Goal: Task Accomplishment & Management: Manage account settings

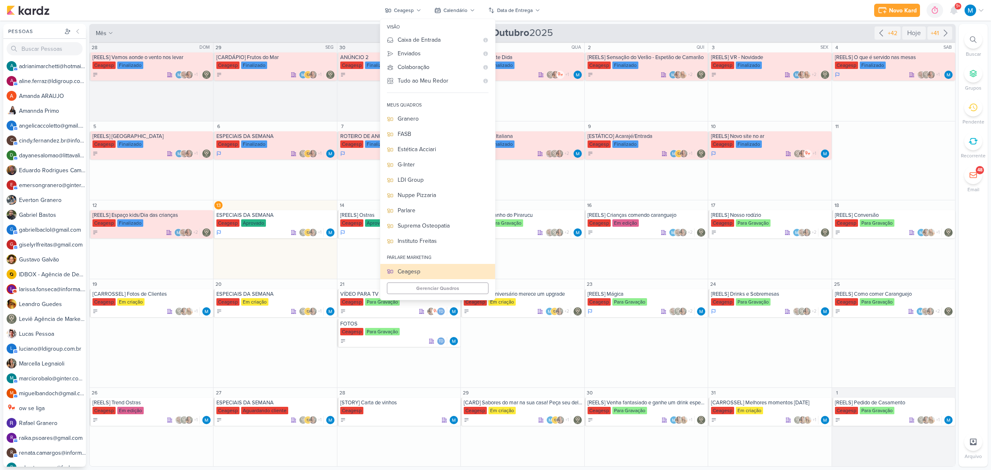
click at [676, 17] on div "Novo Kard Ctrl + k 0h0m Sessão desligada... Hoje 0h0m Semana 0h0m Mês 0h0m" at bounding box center [496, 10] width 978 height 21
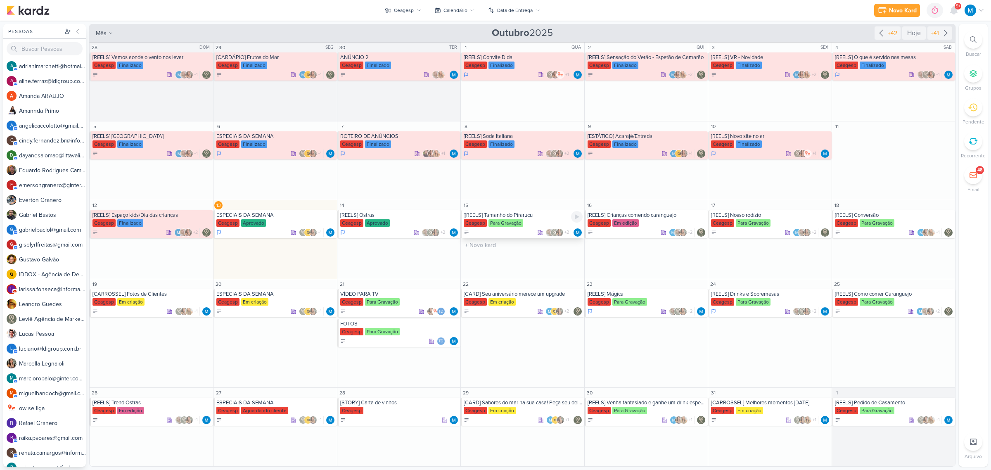
click at [512, 217] on div "[[REELS] Tamanho do Pirarucu" at bounding box center [523, 215] width 119 height 7
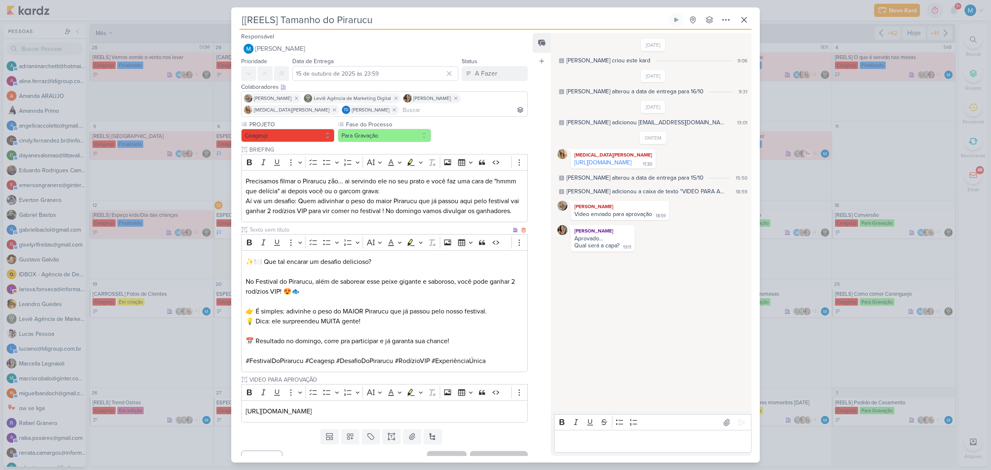
scroll to position [23, 0]
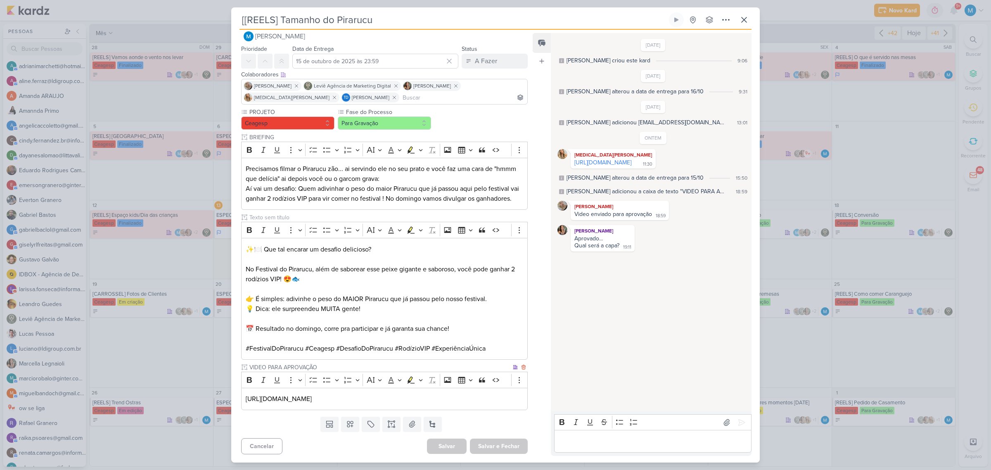
click at [502, 308] on p "[URL][DOMAIN_NAME]" at bounding box center [384, 399] width 277 height 10
click at [659, 308] on p "Editor editing area: main" at bounding box center [652, 441] width 189 height 10
drag, startPoint x: 649, startPoint y: 441, endPoint x: 526, endPoint y: 429, distance: 124.5
click at [526, 308] on div "Responsável [PERSON_NAME] Nenhum contato encontrado create new contact Novo Con…" at bounding box center [495, 246] width 529 height 433
click at [704, 308] on icon at bounding box center [741, 422] width 8 height 8
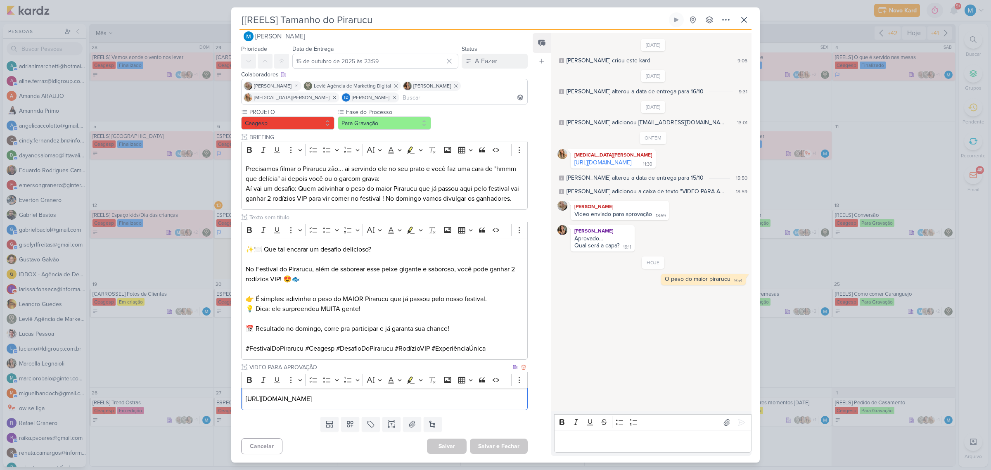
click at [497, 308] on p "[URL][DOMAIN_NAME]" at bounding box center [384, 399] width 277 height 10
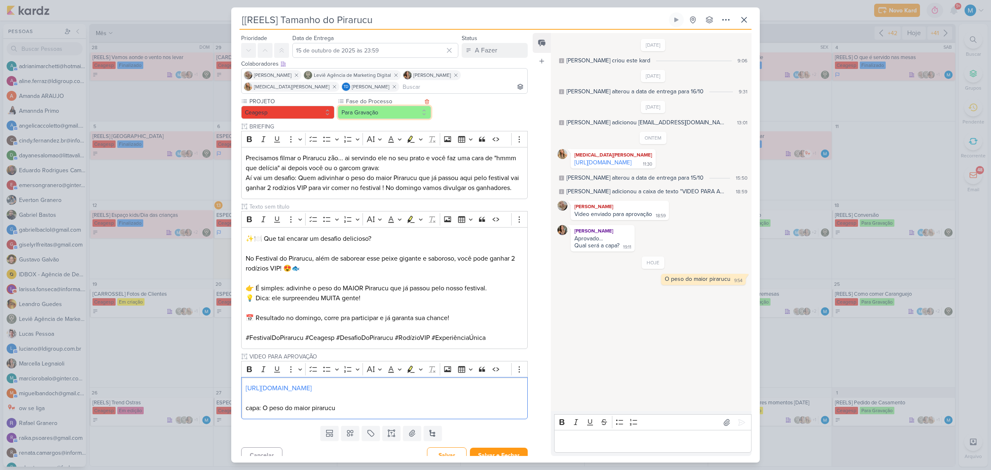
click at [387, 116] on button "Para Gravação" at bounding box center [384, 112] width 93 height 13
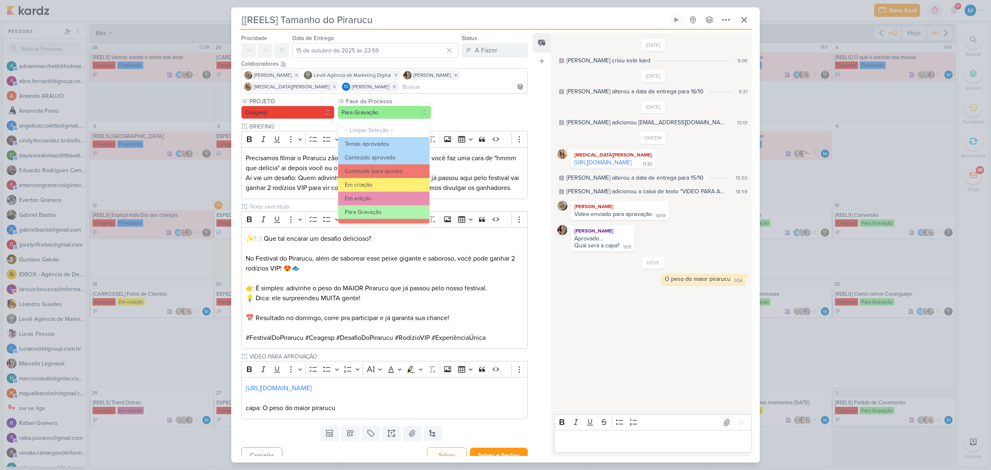
click at [561, 308] on div "[DATE] [PERSON_NAME] criou este kard 9:06 [DATE] [PERSON_NAME] alterou a data d…" at bounding box center [651, 222] width 200 height 377
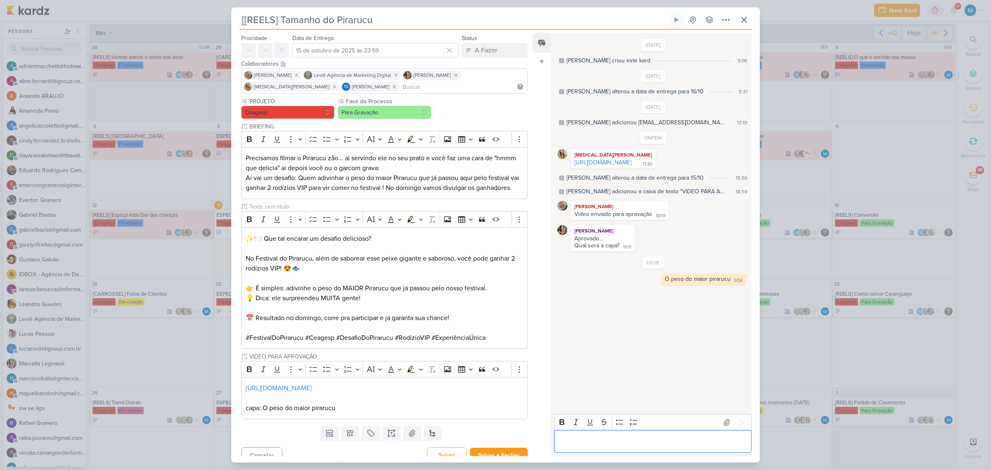
click at [612, 308] on p "Editor editing area: main" at bounding box center [652, 441] width 189 height 10
click at [383, 111] on button "Para Gravação" at bounding box center [384, 112] width 93 height 13
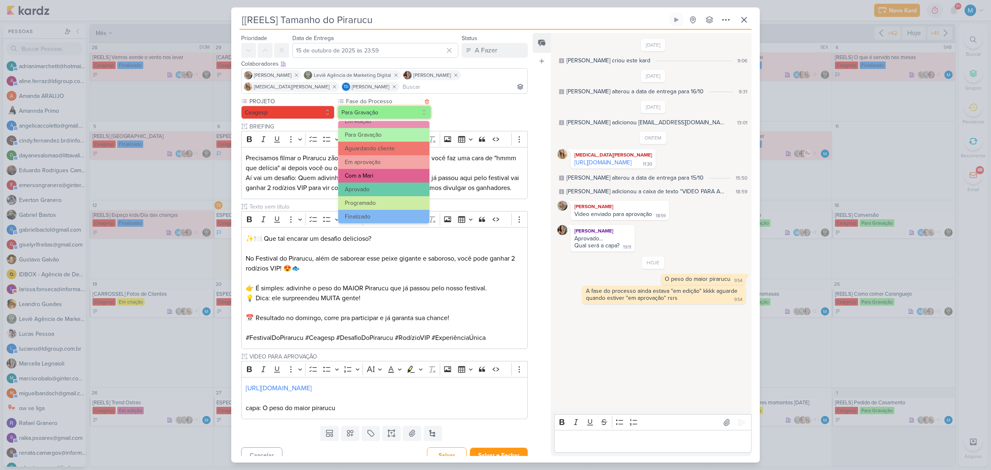
scroll to position [80, 0]
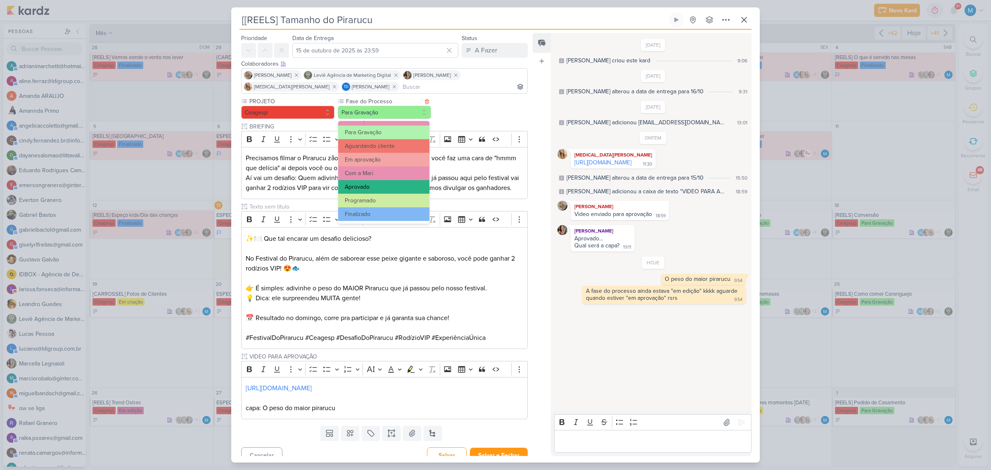
click at [378, 182] on button "Aprovado" at bounding box center [383, 187] width 91 height 14
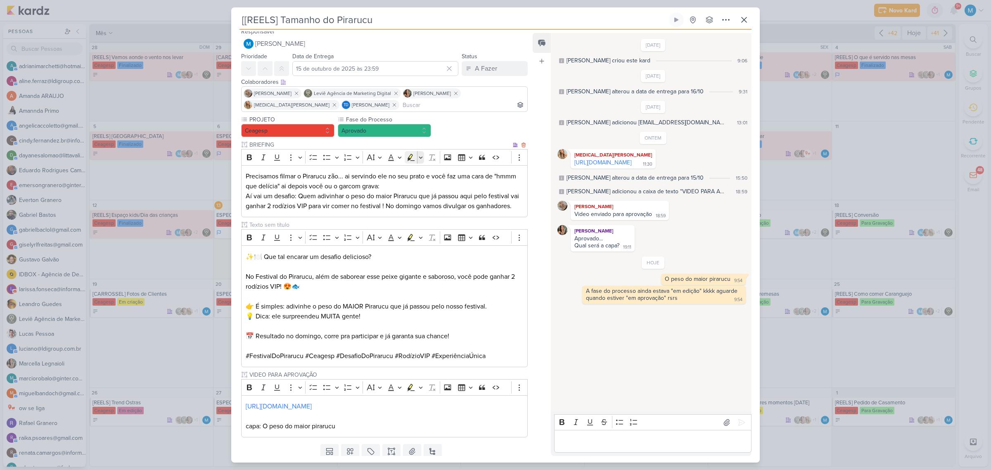
scroll to position [0, 0]
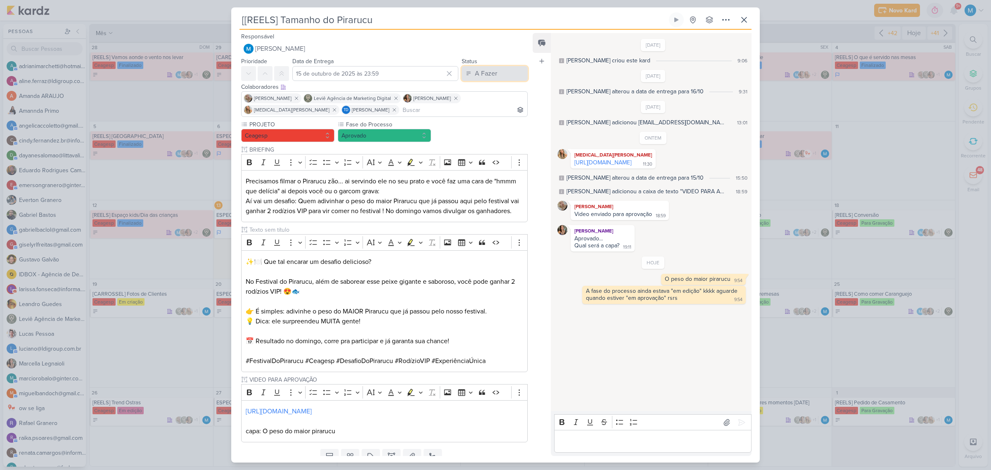
click at [482, 73] on div "A Fazer" at bounding box center [486, 74] width 22 height 10
click at [488, 118] on div "Em Andamento" at bounding box center [488, 119] width 39 height 9
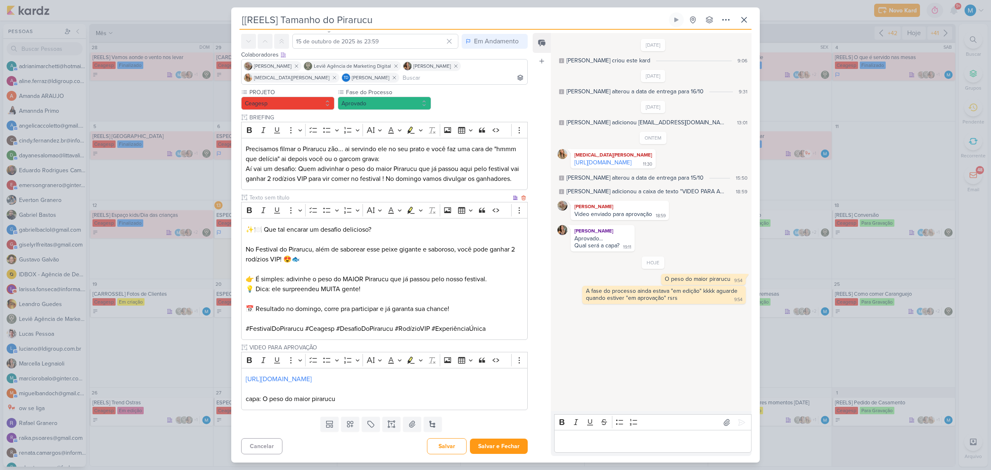
scroll to position [43, 0]
drag, startPoint x: 279, startPoint y: 248, endPoint x: 312, endPoint y: 245, distance: 32.8
click at [312, 245] on p "No Festival do Pirarucu, além de saborear esse peixe gigante e saboroso, você p…" at bounding box center [384, 254] width 277 height 20
click at [248, 251] on p "No Festival, além de saborear esse peixe gigante e saboroso, você pode ganhar 2…" at bounding box center [384, 254] width 277 height 20
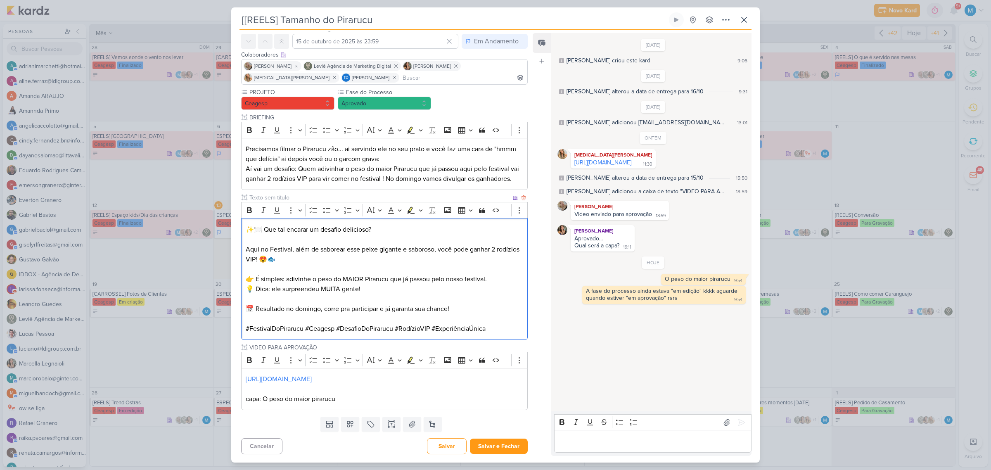
click at [502, 308] on p "#FestivalDoPirarucu #Ceagesp #DesafioDoPirarucu #RodízioVIP #ExperiênciaÚnica" at bounding box center [384, 329] width 277 height 10
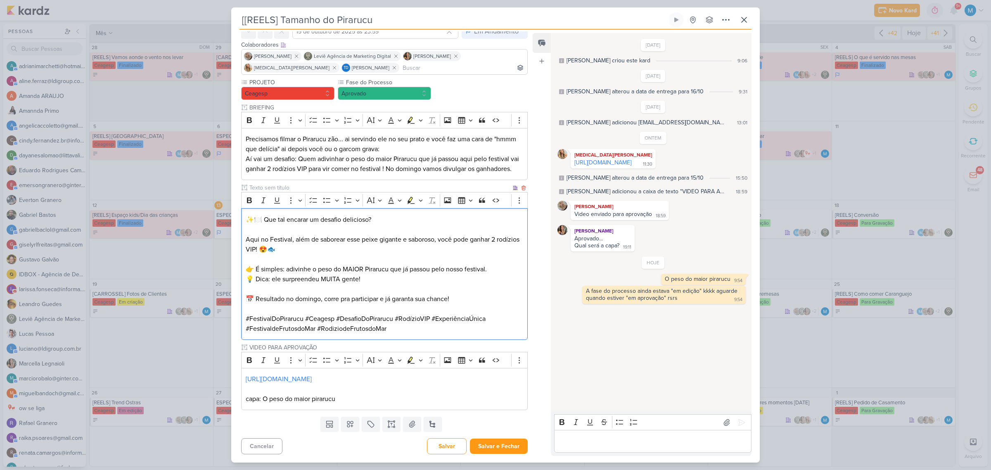
scroll to position [53, 0]
click at [513, 308] on button "Salvar e Fechar" at bounding box center [499, 445] width 58 height 15
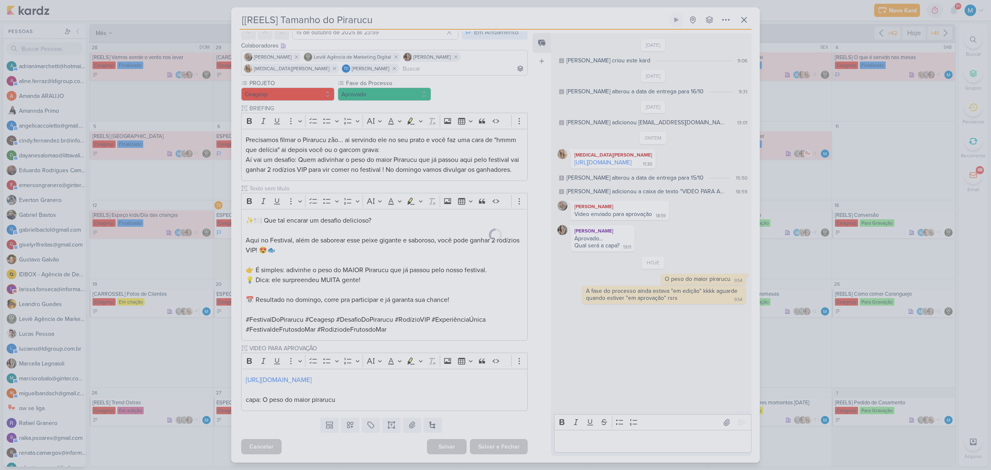
scroll to position [52, 0]
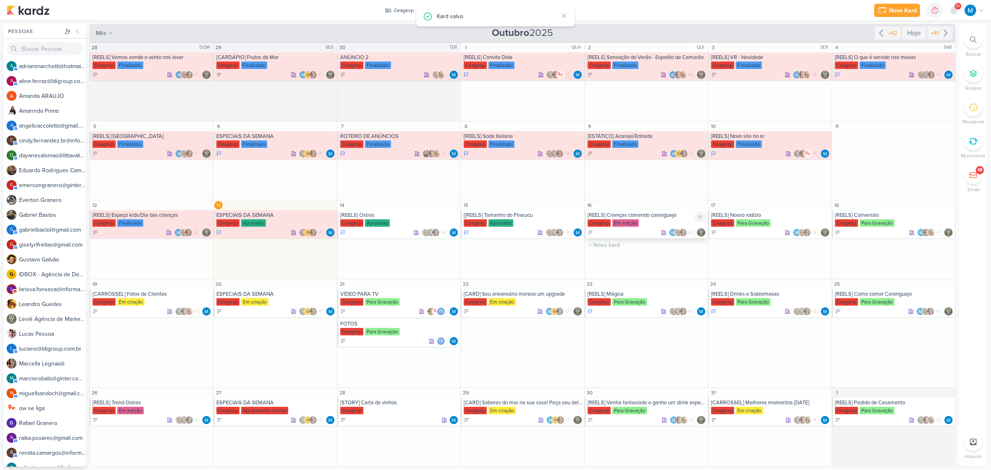
click at [654, 217] on div "[REELS] Crianças comendo caranguejo" at bounding box center [647, 215] width 119 height 7
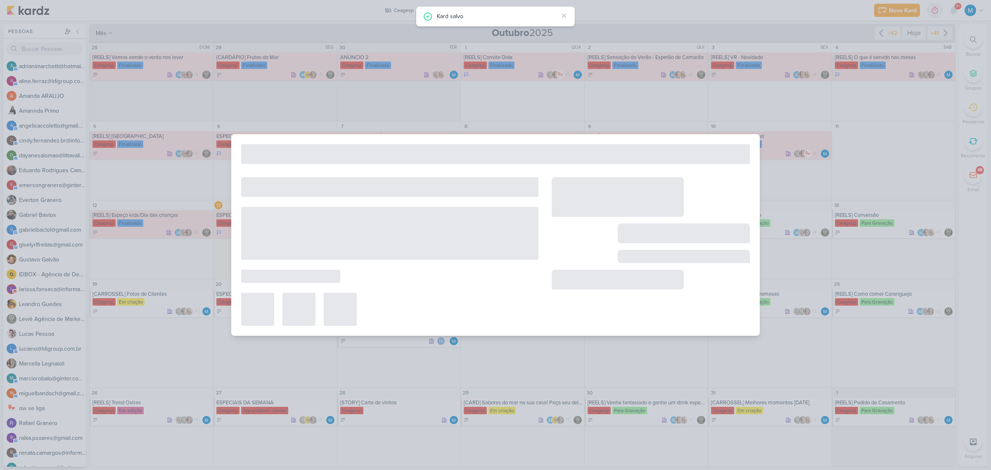
type input "[REELS] Crianças comendo caranguejo"
type input "[DATE] 23:59"
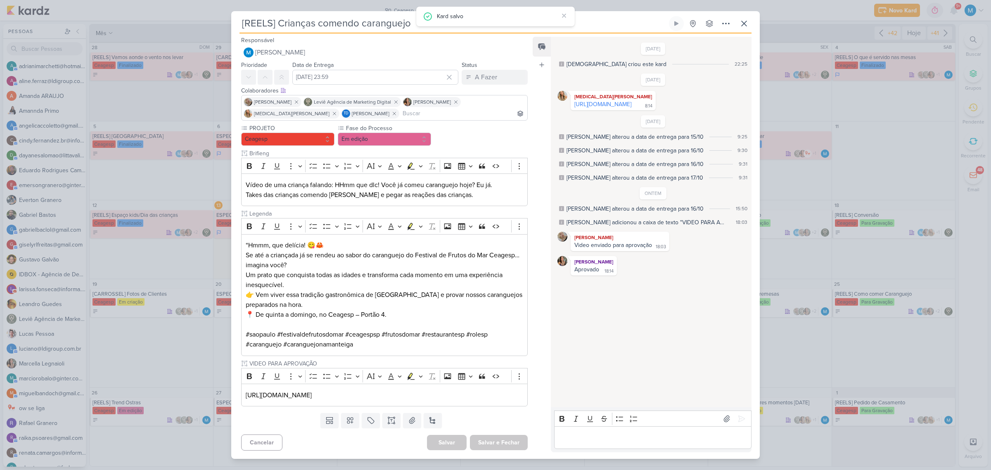
scroll to position [0, 0]
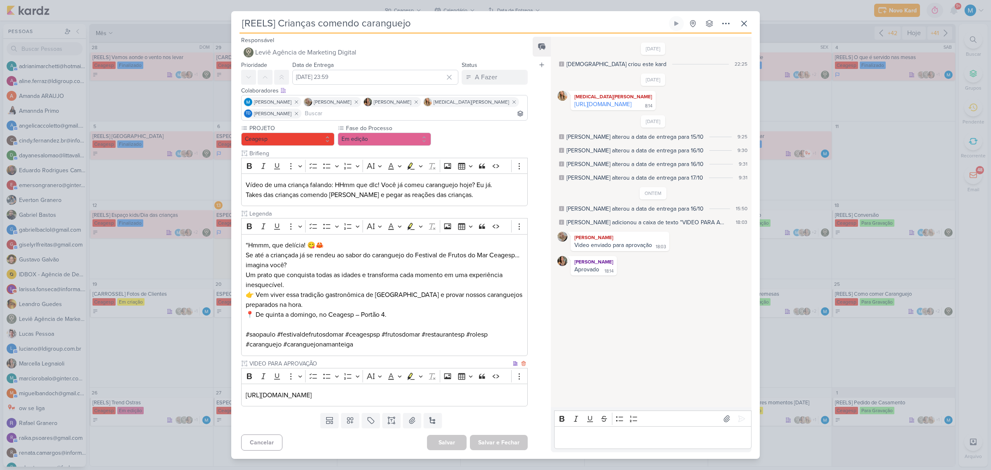
click at [500, 308] on p "[URL][DOMAIN_NAME]" at bounding box center [384, 395] width 277 height 10
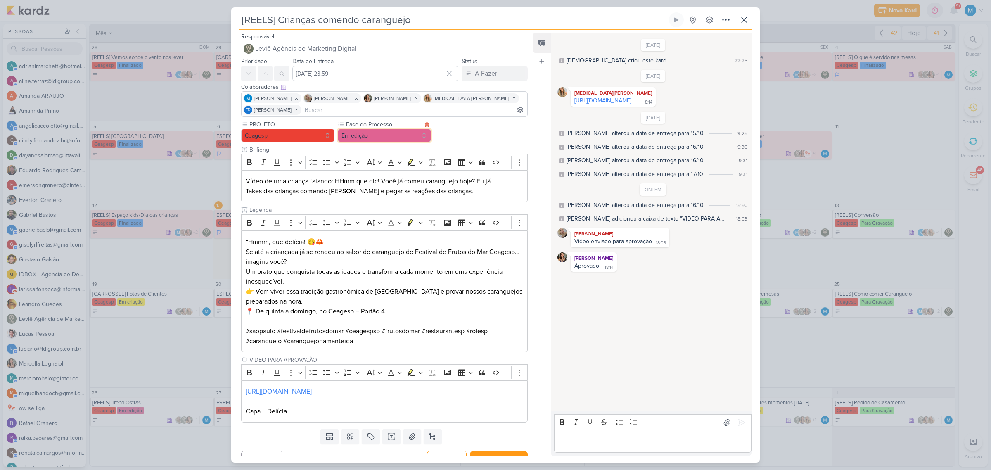
click at [407, 134] on button "Em edição" at bounding box center [384, 135] width 93 height 13
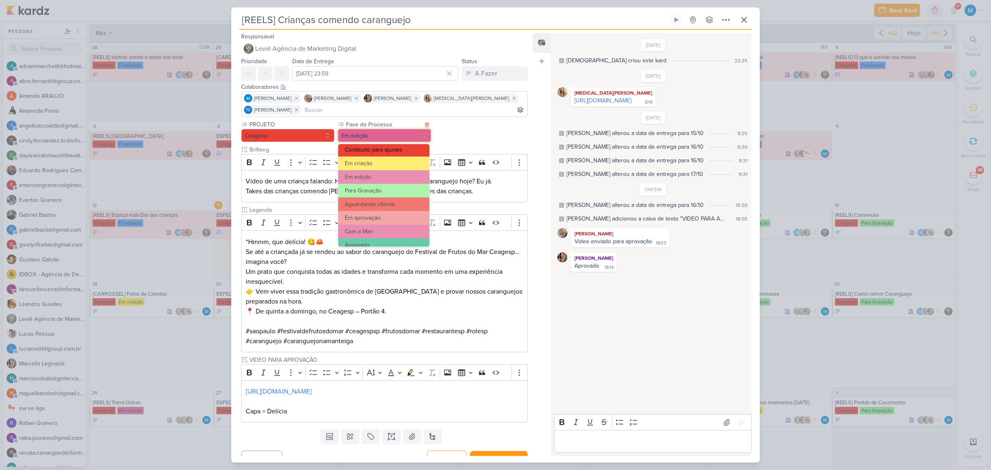
scroll to position [52, 0]
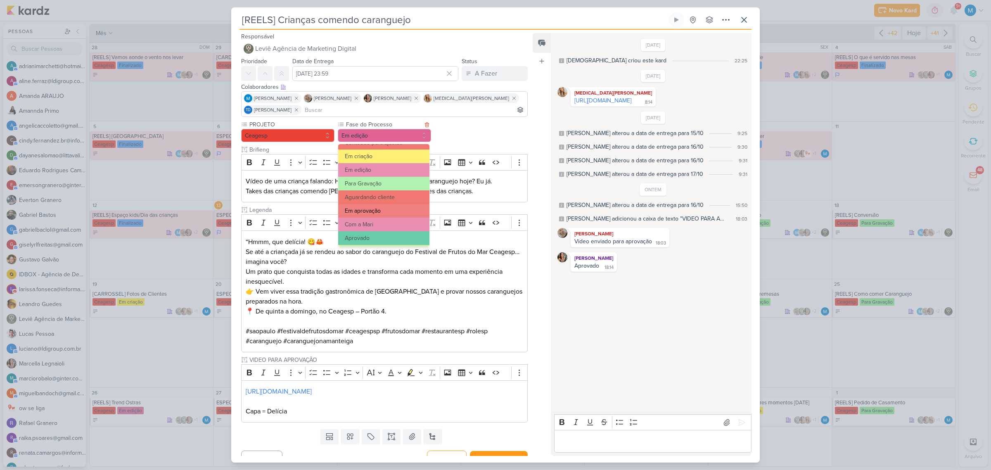
click at [383, 207] on button "Em aprovação" at bounding box center [383, 211] width 91 height 14
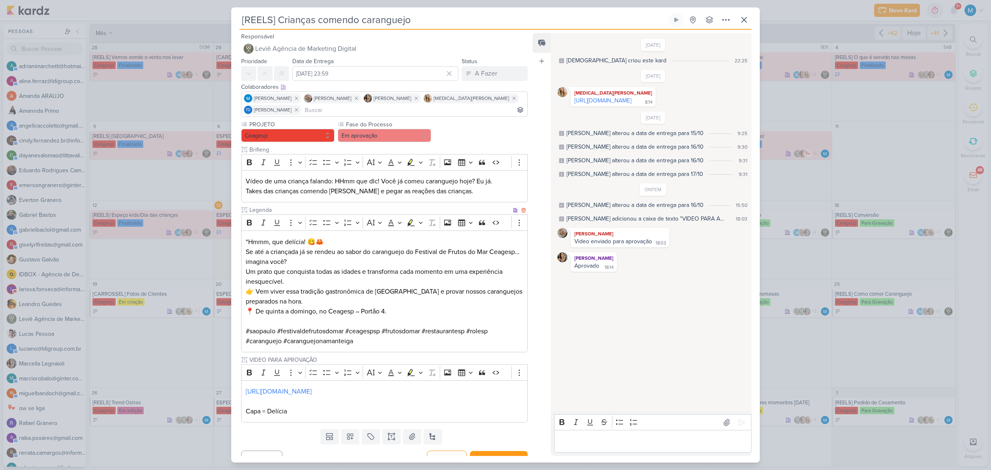
click at [451, 252] on p "“Hmmm, que delícia! 😋🦀 Se até a criançada já se rendeu ao sabor do caranguejo d…" at bounding box center [384, 252] width 277 height 30
click at [409, 269] on p "Um prato que conquista todas as idades e transforma cada momento em uma experiê…" at bounding box center [384, 277] width 277 height 20
click at [268, 281] on p "Um prato que conquista todas as idades e transforma esse momento em uma experiê…" at bounding box center [384, 277] width 277 height 20
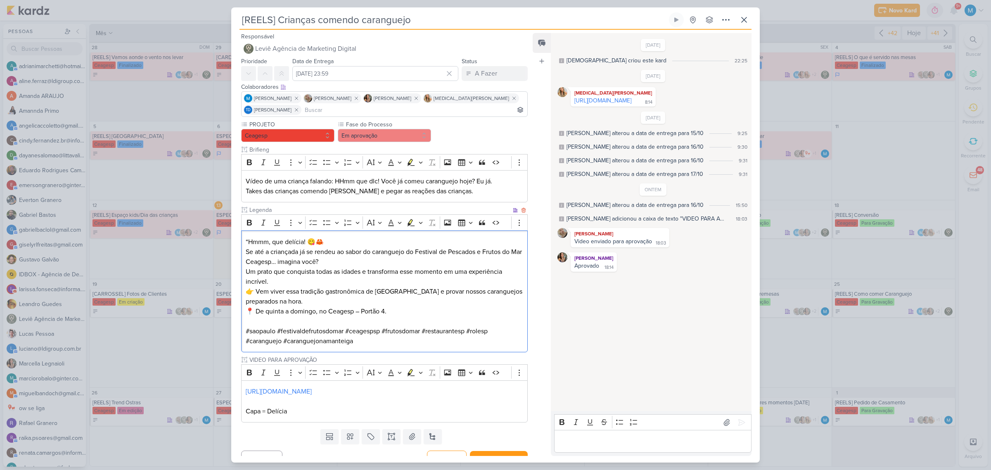
scroll to position [13, 0]
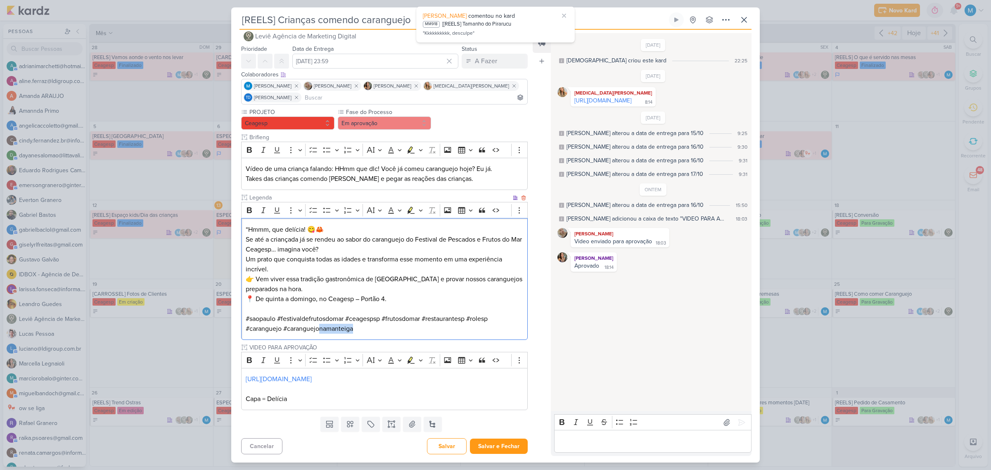
drag, startPoint x: 320, startPoint y: 328, endPoint x: 399, endPoint y: 332, distance: 78.6
click at [399, 308] on p "#saopaulo #festivaldefrutosdomar #ceagespsp #frutosdomar #restaurantesp #rolesp…" at bounding box center [384, 324] width 277 height 20
click at [383, 121] on button "Em aprovação" at bounding box center [384, 122] width 93 height 13
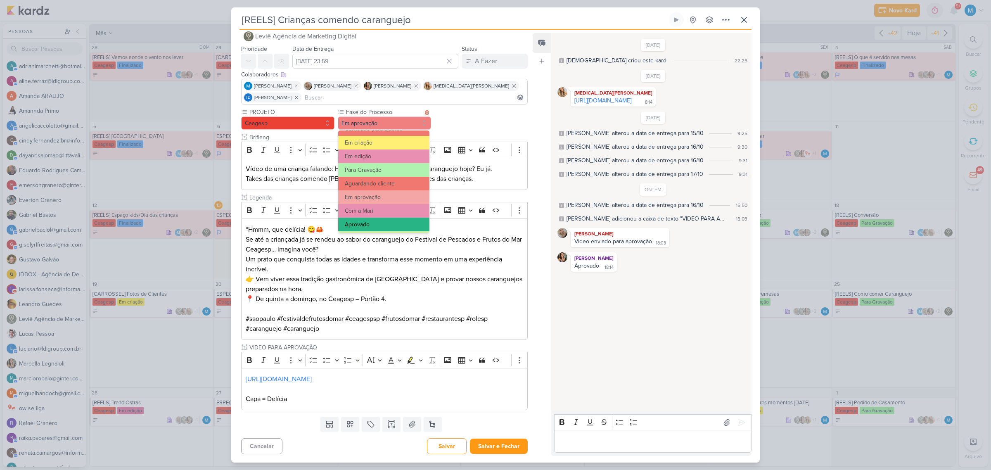
click at [377, 222] on button "Aprovado" at bounding box center [383, 225] width 91 height 14
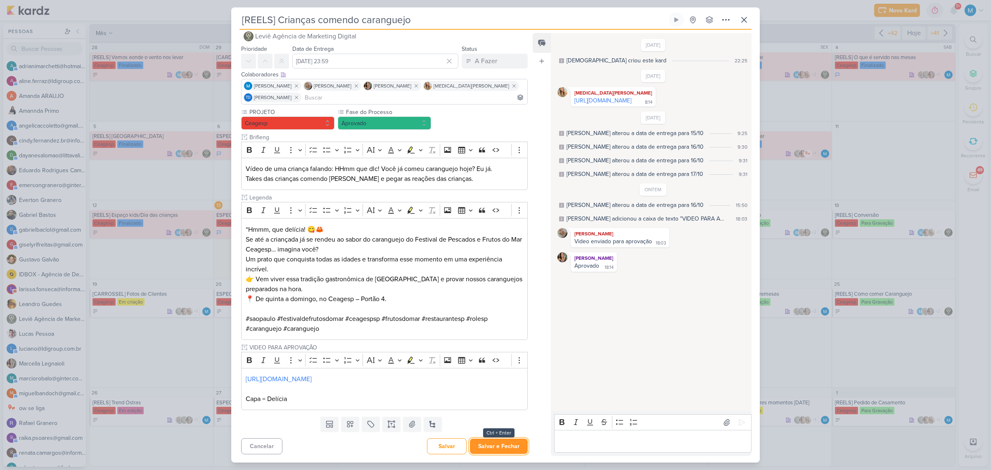
click at [506, 308] on button "Salvar e Fechar" at bounding box center [499, 445] width 58 height 15
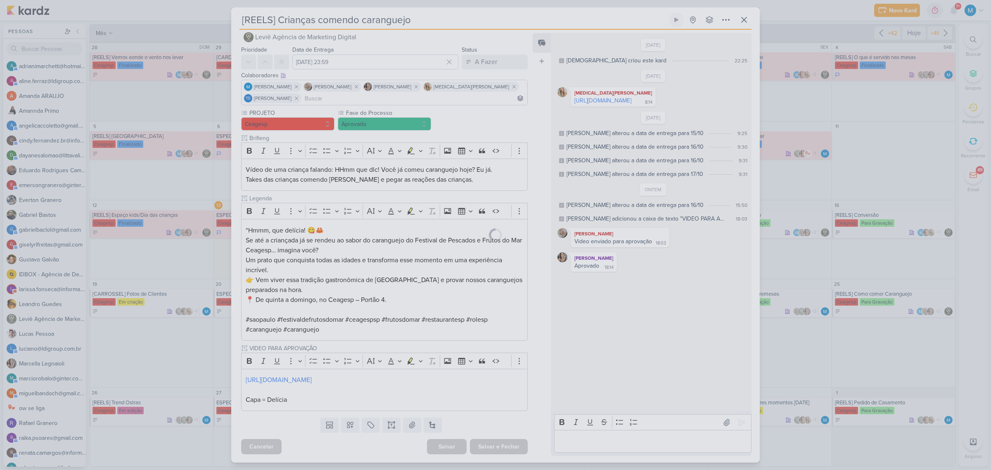
scroll to position [12, 0]
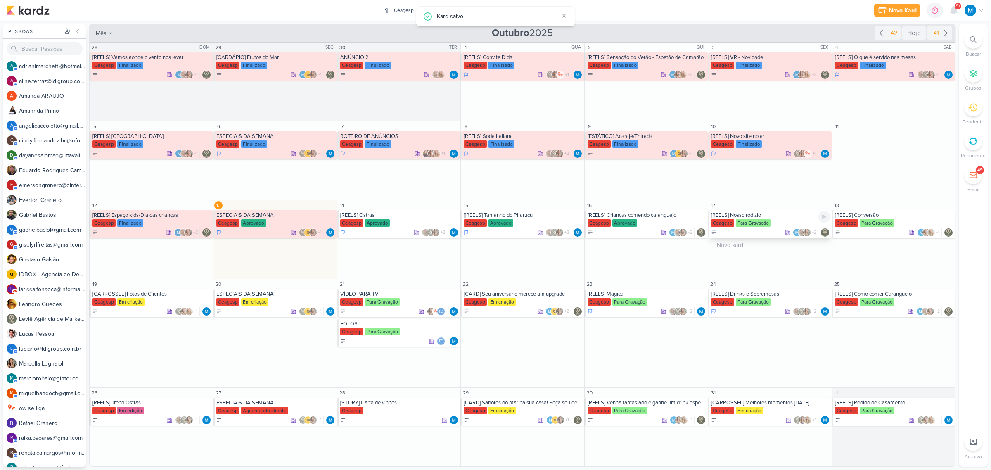
click at [704, 213] on div "[REELS] Nosso rodízio" at bounding box center [770, 215] width 119 height 7
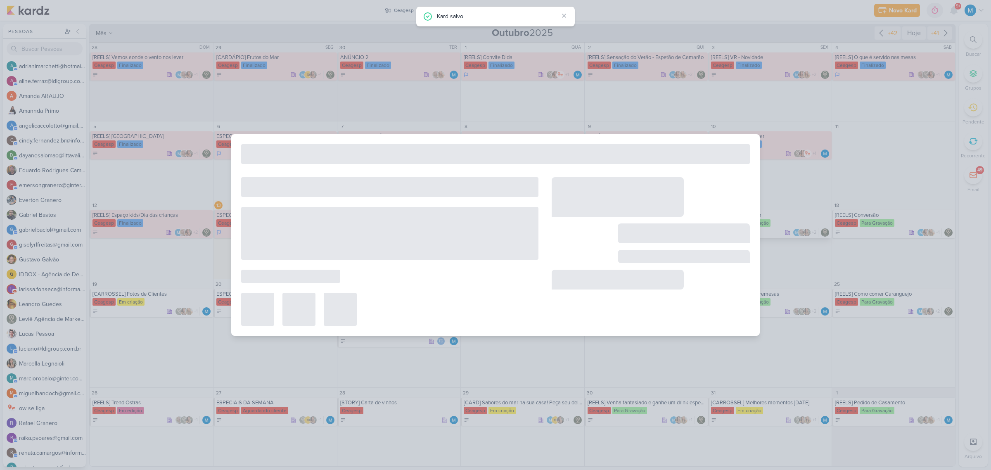
type input "[REELS] Nosso rodízio"
type input "[DATE] 23:59"
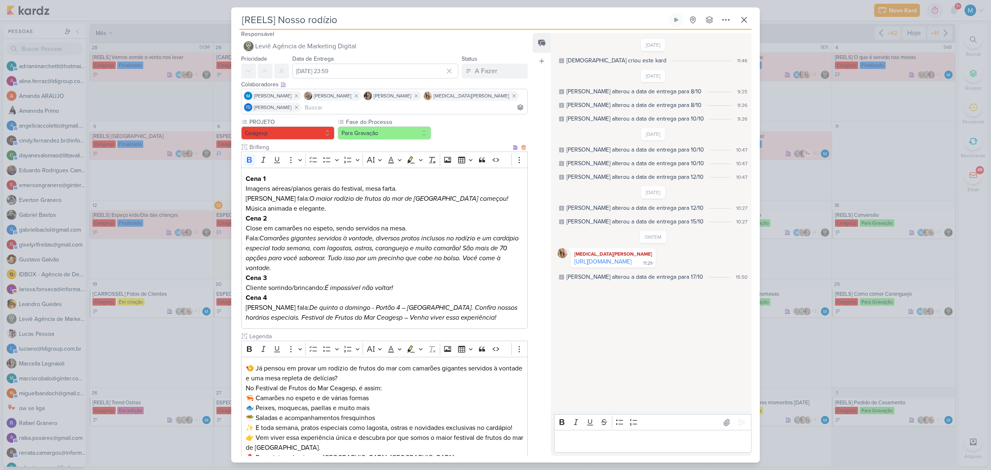
scroll to position [0, 0]
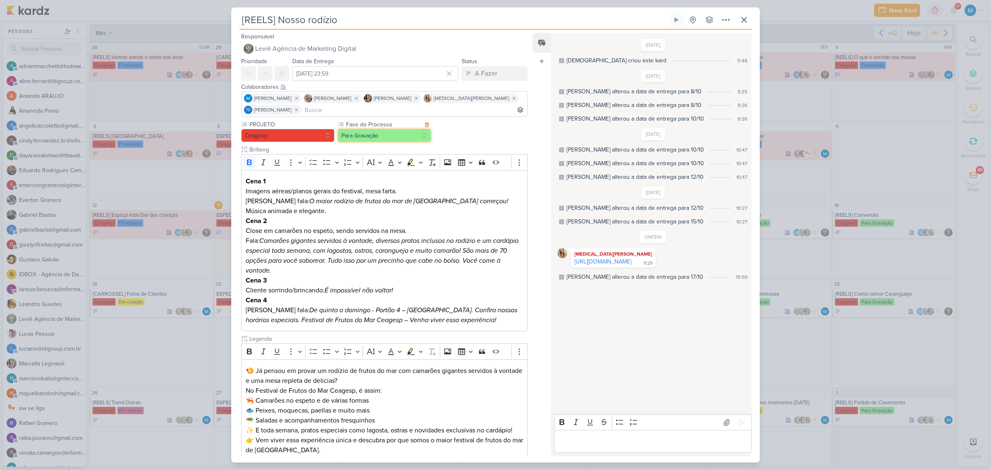
click at [397, 137] on button "Para Gravação" at bounding box center [384, 135] width 93 height 13
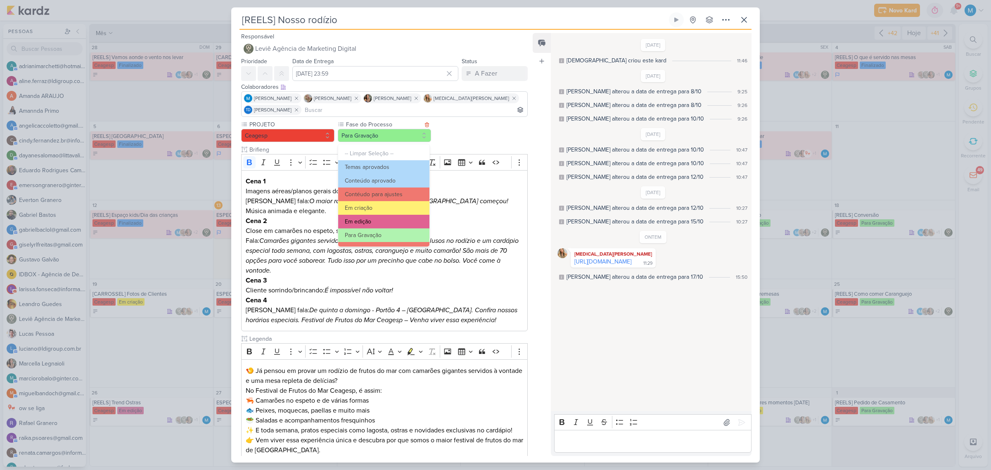
click at [385, 218] on button "Em edição" at bounding box center [383, 222] width 91 height 14
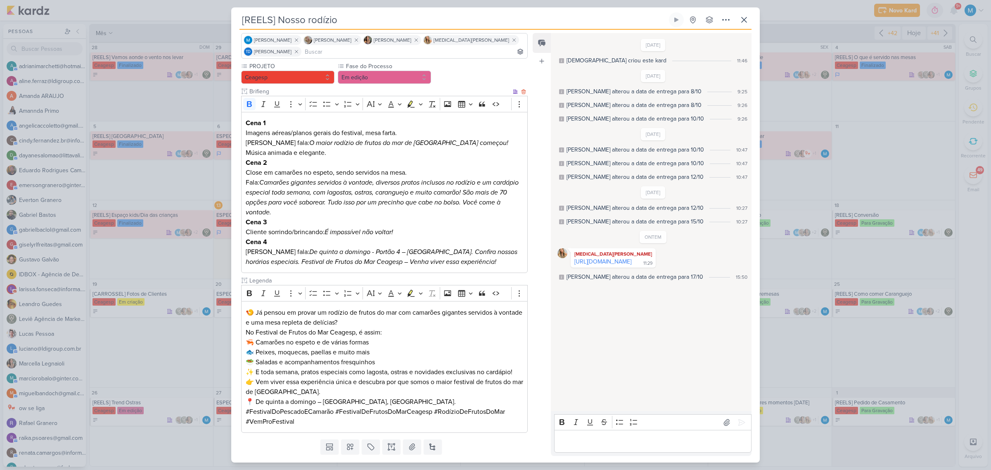
scroll to position [81, 0]
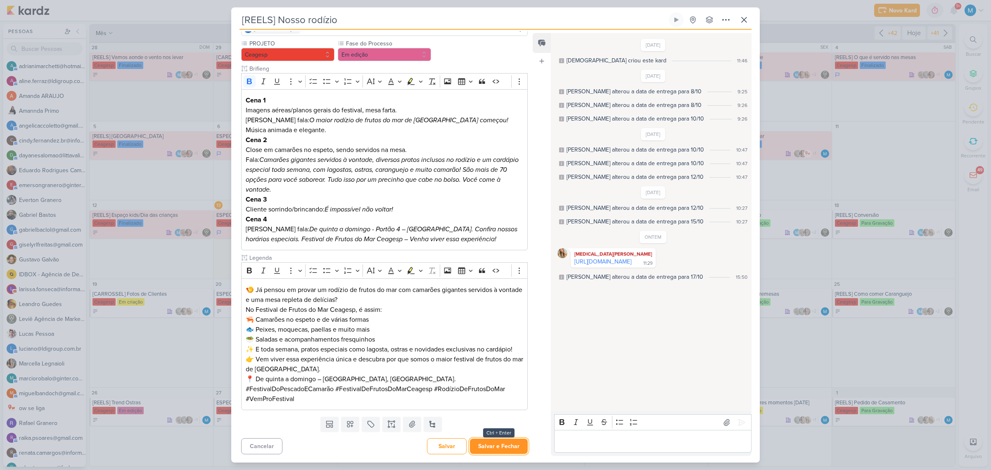
click at [500, 308] on button "Salvar e Fechar" at bounding box center [499, 445] width 58 height 15
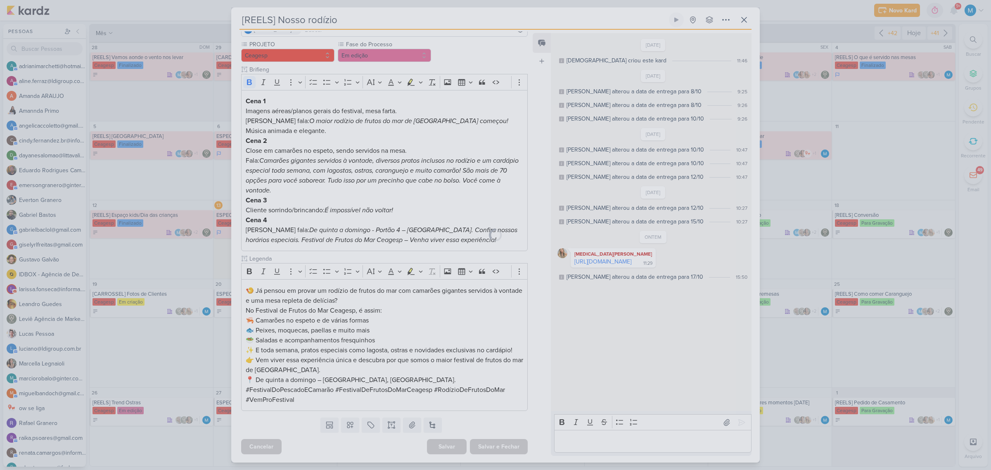
scroll to position [81, 0]
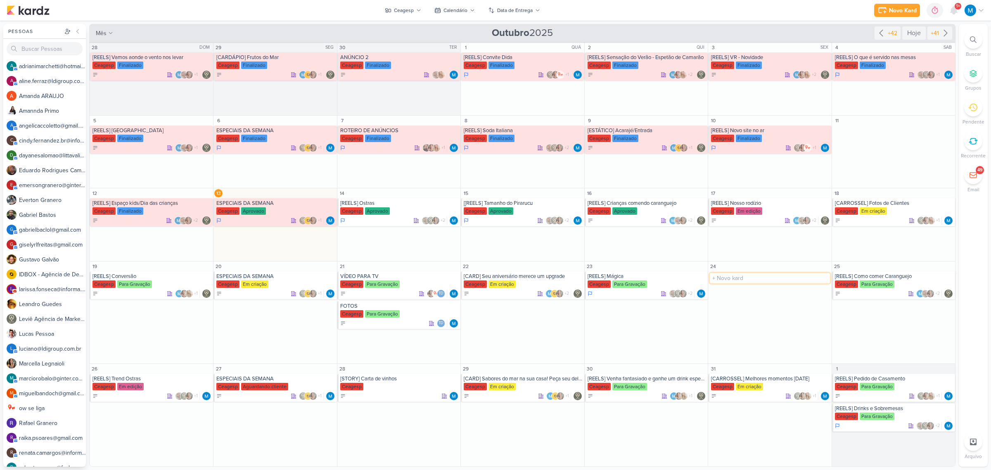
click at [704, 277] on input "text" at bounding box center [770, 278] width 120 height 10
type input "[REELS] [DATE]"
click at [704, 277] on div "[REELS] [DATE]" at bounding box center [770, 276] width 119 height 7
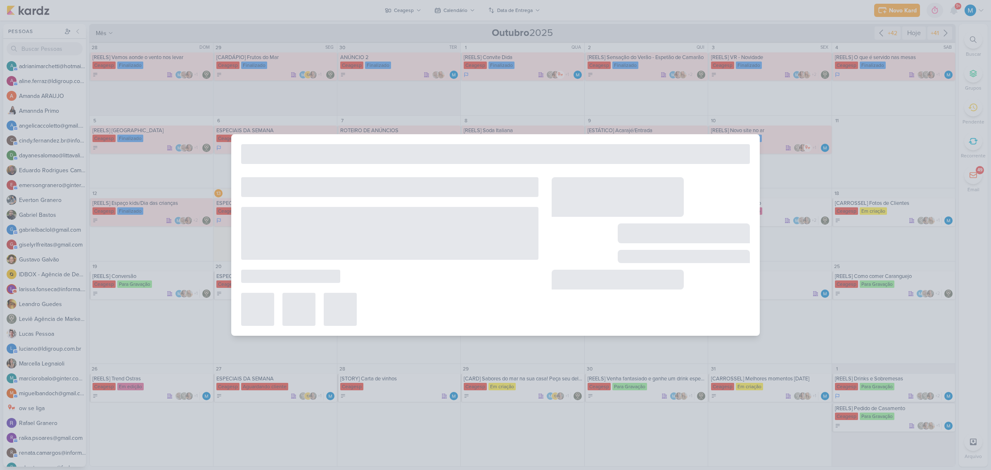
type input "[REELS] [DATE]"
type input "[DATE] 23:59"
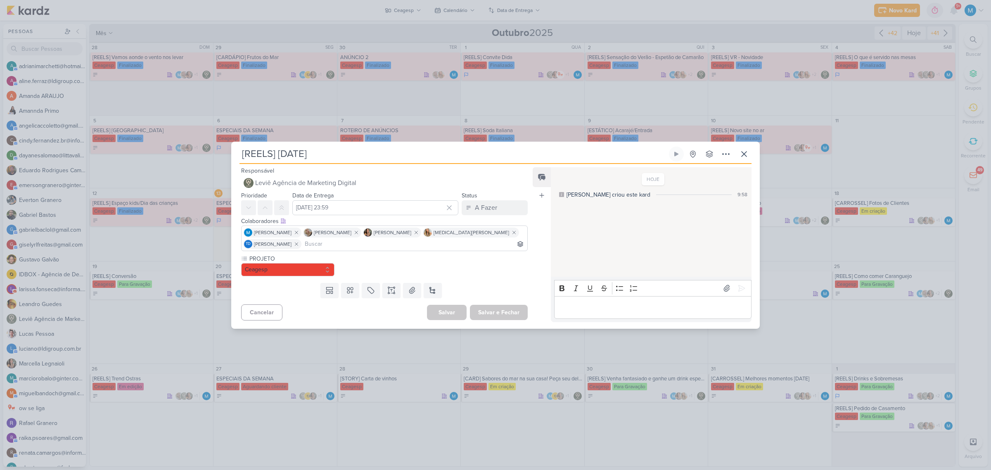
scroll to position [0, 0]
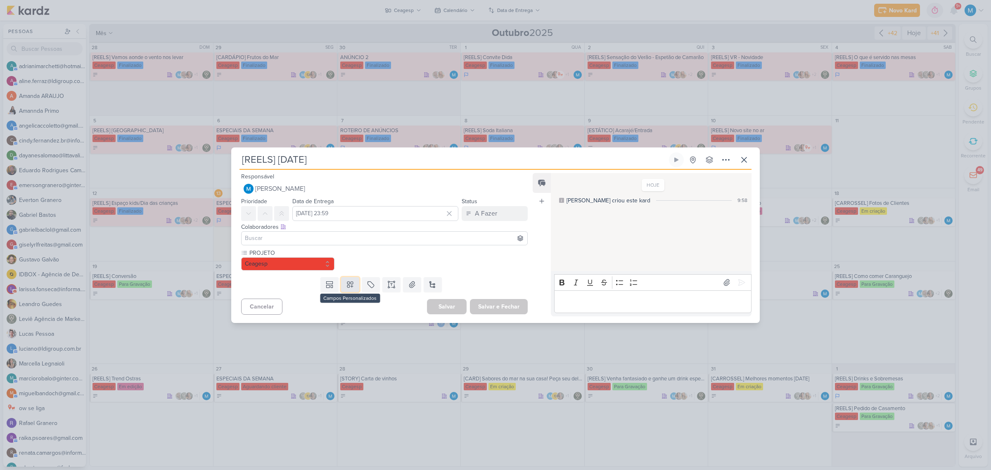
click at [350, 282] on icon at bounding box center [350, 285] width 6 height 6
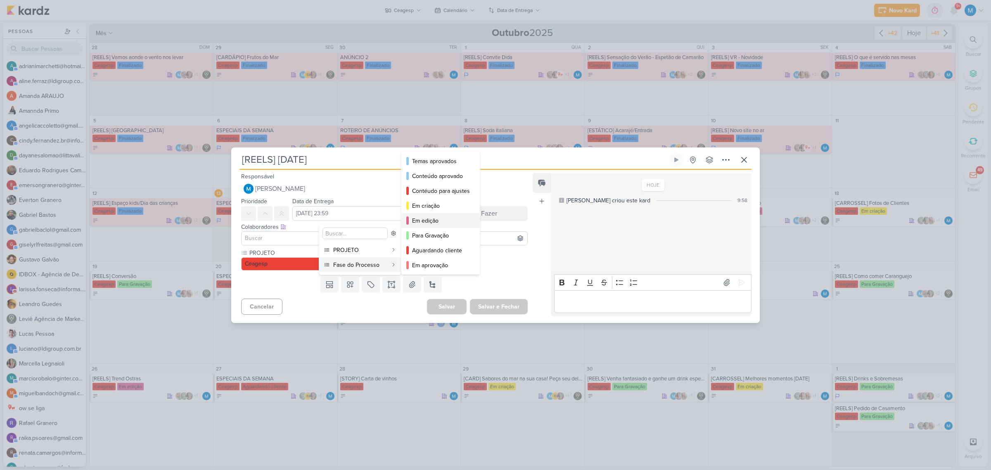
click at [434, 221] on div "Em edição" at bounding box center [441, 220] width 58 height 9
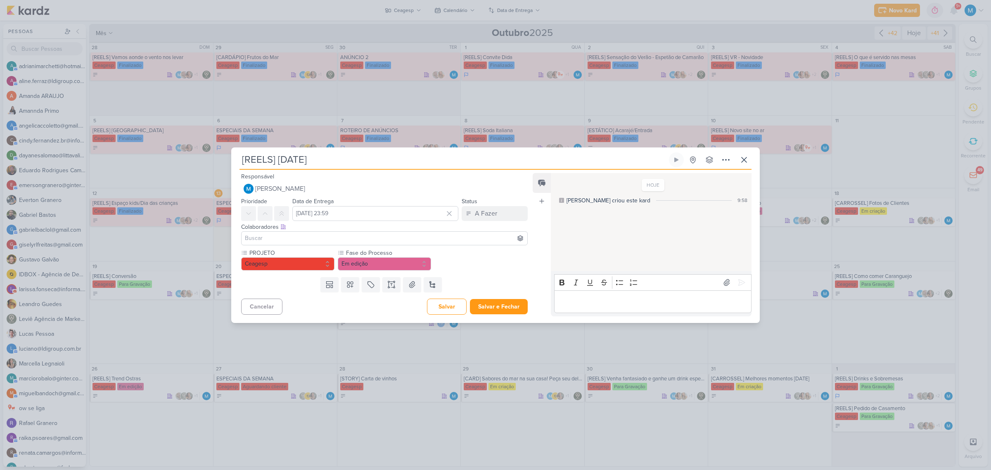
click at [272, 238] on input at bounding box center [384, 238] width 282 height 10
type input "mle"
click at [277, 250] on div "[PERSON_NAME]" at bounding box center [278, 253] width 44 height 9
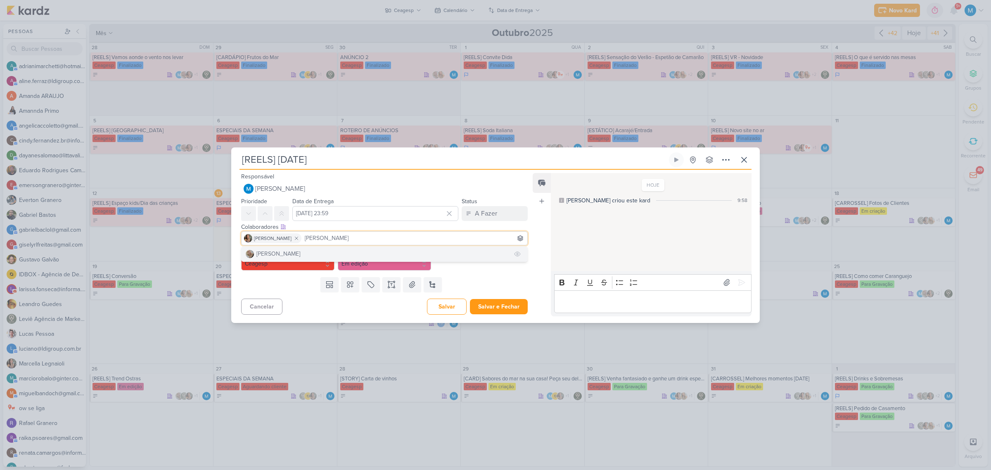
type input "[PERSON_NAME]"
click at [277, 251] on div "[PERSON_NAME]" at bounding box center [278, 253] width 44 height 9
type input "lev"
click at [284, 253] on div "Leviê Agência de Marketing Digital" at bounding box center [300, 253] width 88 height 9
type input "tha"
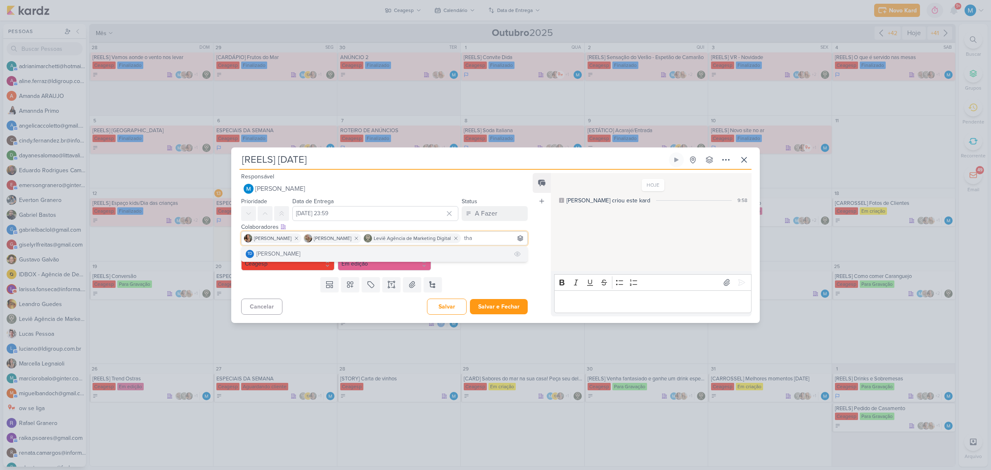
click at [299, 253] on div "[PERSON_NAME]" at bounding box center [278, 253] width 44 height 9
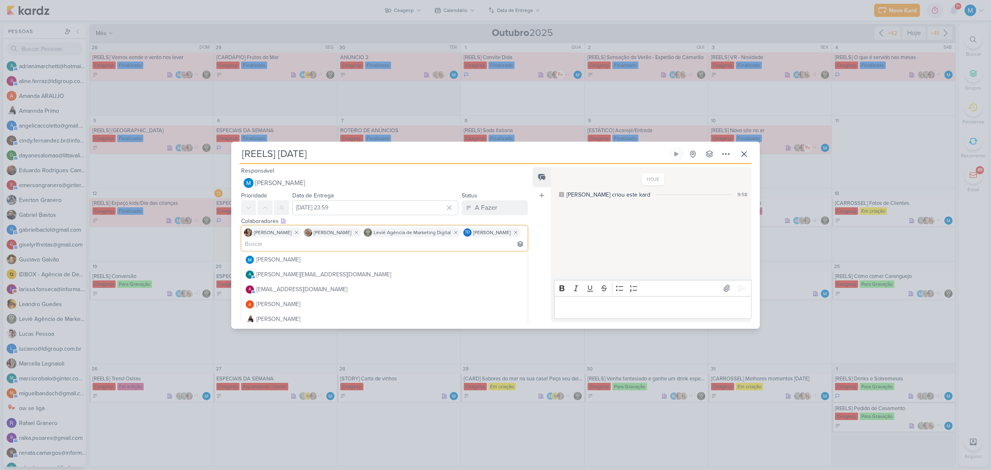
click at [541, 236] on div "Feed Atrelar email Solte o email para atrelar ao kard" at bounding box center [542, 244] width 18 height 155
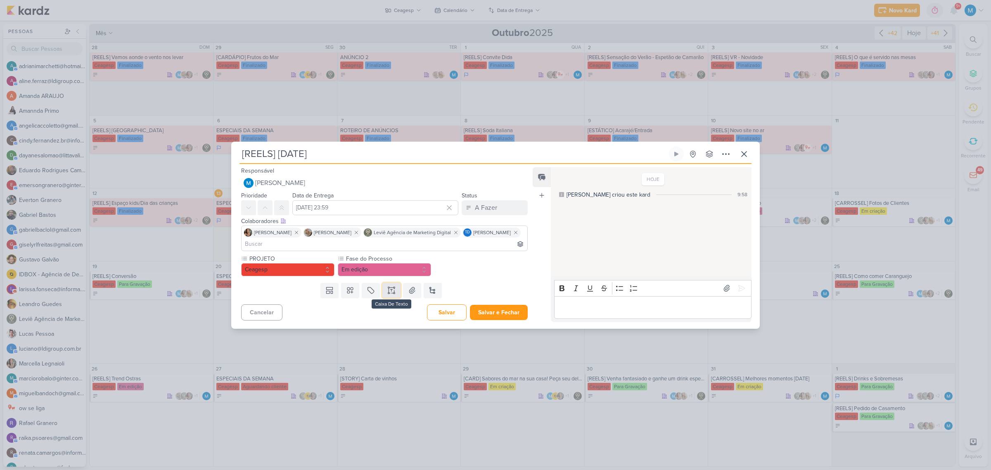
click at [390, 287] on icon at bounding box center [391, 290] width 8 height 8
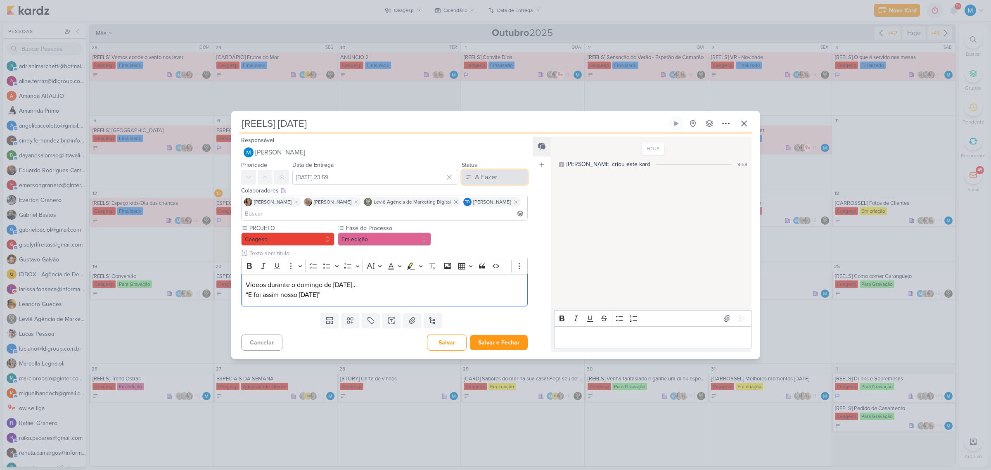
click at [506, 182] on button "A Fazer" at bounding box center [495, 177] width 66 height 15
click at [492, 223] on div "Em Andamento" at bounding box center [488, 223] width 39 height 9
click at [704, 124] on icon at bounding box center [726, 124] width 10 height 10
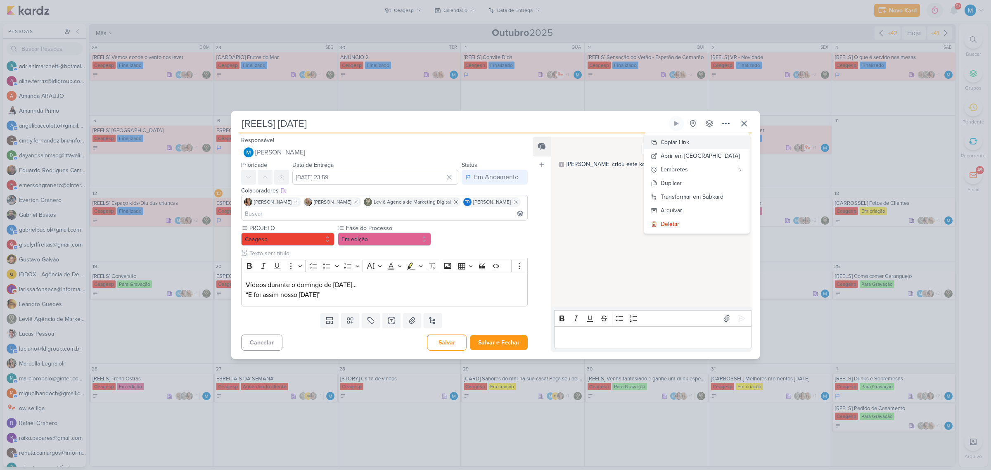
click at [704, 142] on button "Copiar Link" at bounding box center [696, 142] width 105 height 14
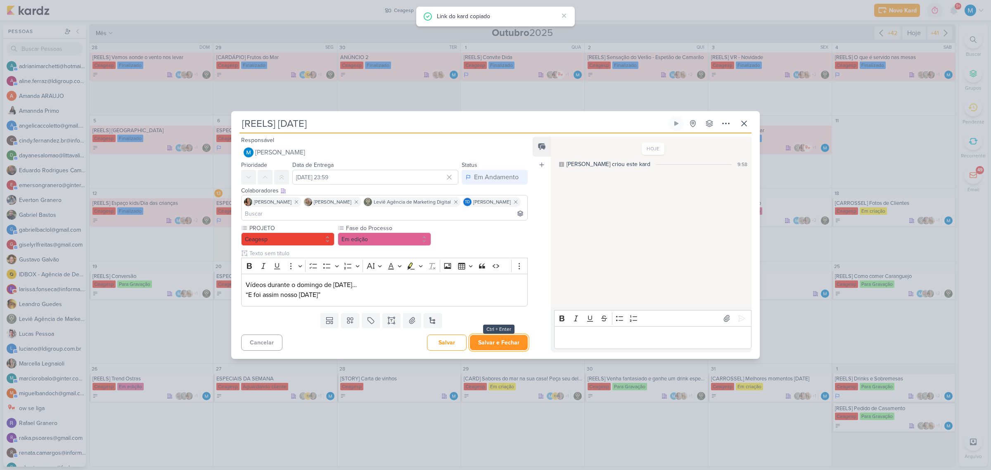
click at [500, 308] on button "Salvar e Fechar" at bounding box center [499, 342] width 58 height 15
